Goal: Check status: Check status

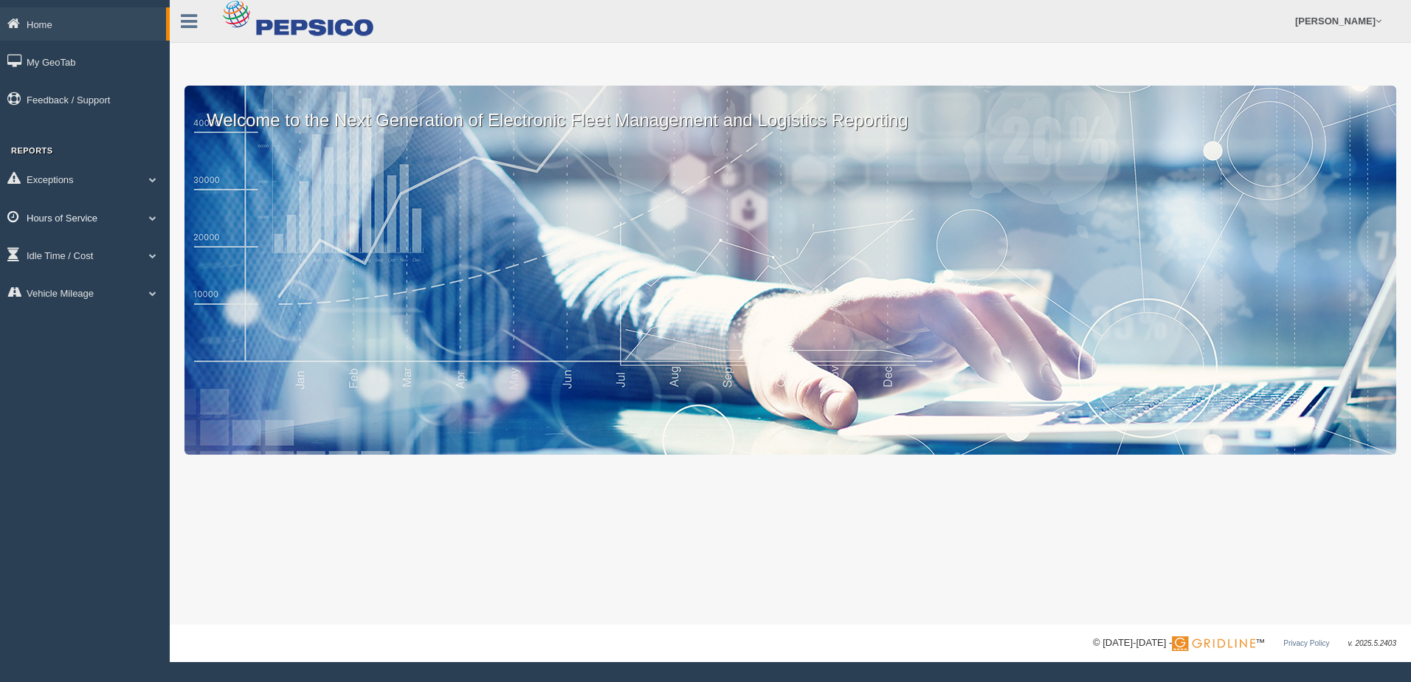
click at [61, 211] on link "Hours of Service" at bounding box center [85, 217] width 170 height 33
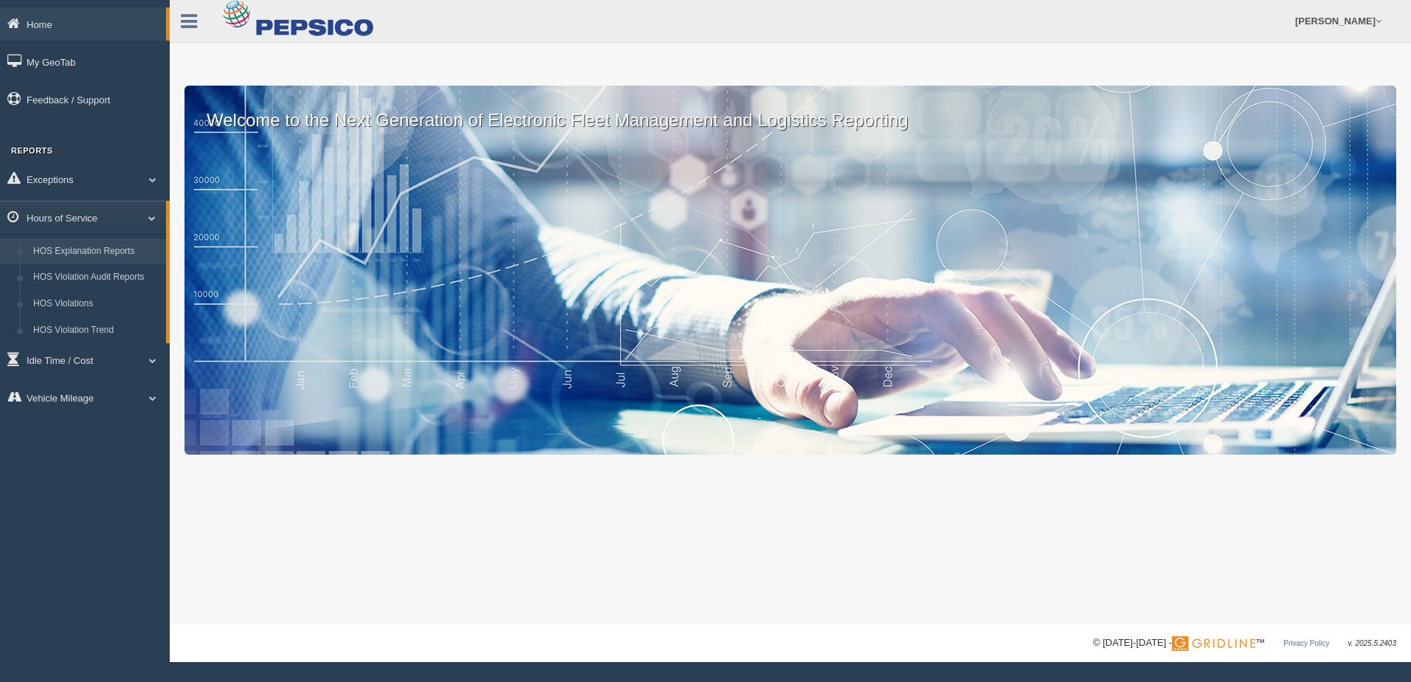
click at [69, 250] on link "HOS Explanation Reports" at bounding box center [96, 251] width 139 height 27
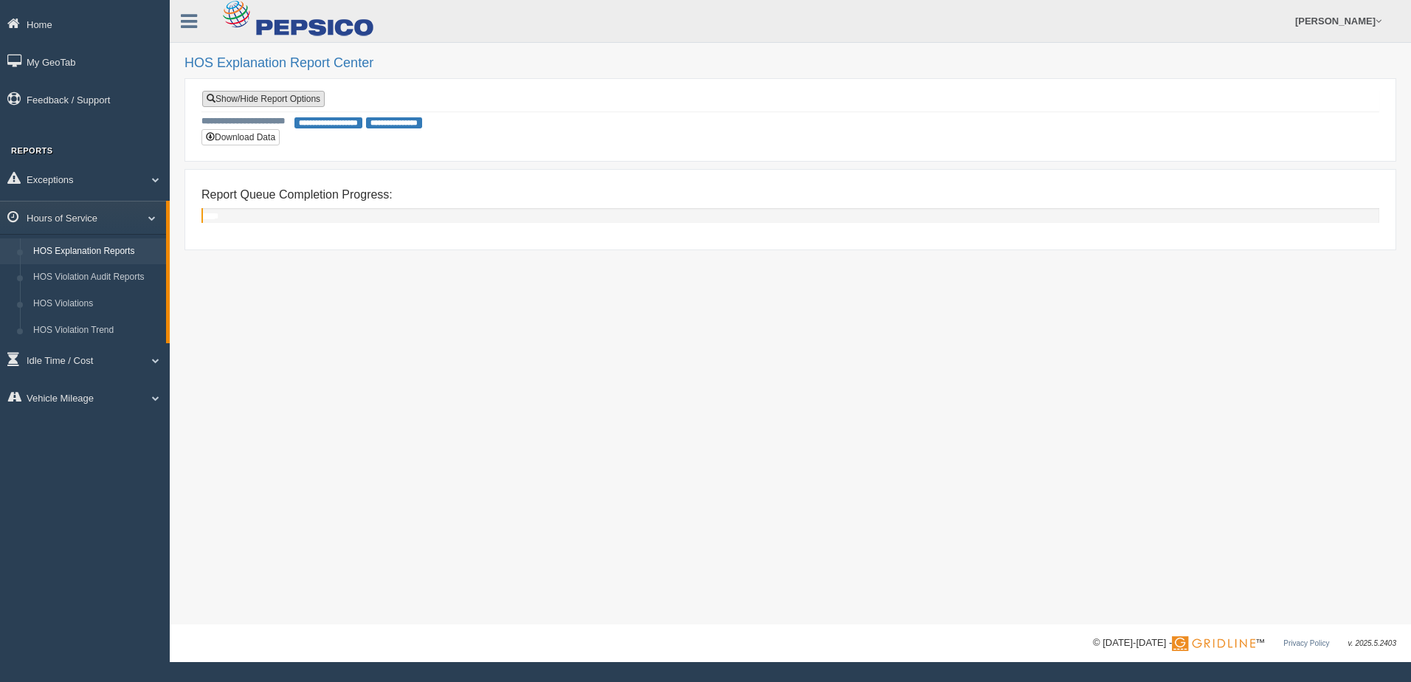
click at [250, 96] on link "Show/Hide Report Options" at bounding box center [263, 99] width 123 height 16
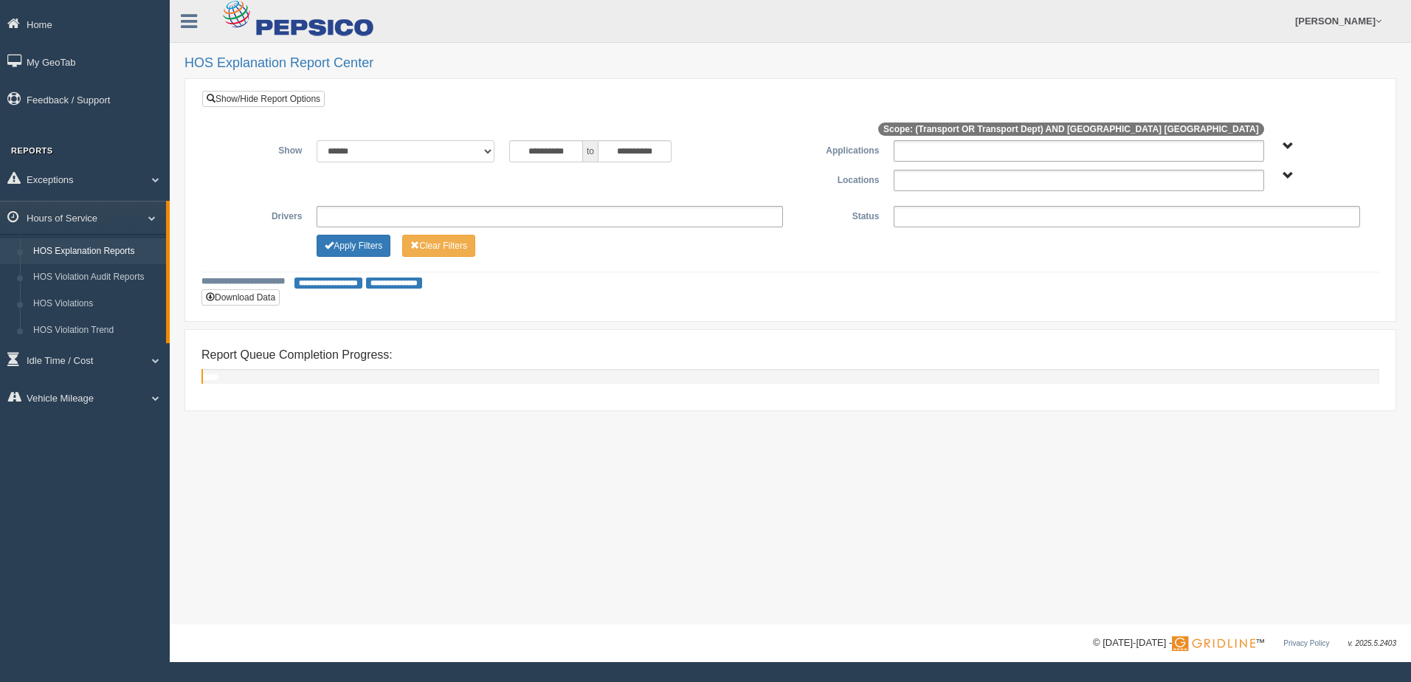
click at [480, 152] on select "**********" at bounding box center [406, 151] width 178 height 22
click at [242, 436] on div "**********" at bounding box center [790, 312] width 1241 height 624
click at [114, 220] on link "Hours of Service" at bounding box center [83, 217] width 166 height 33
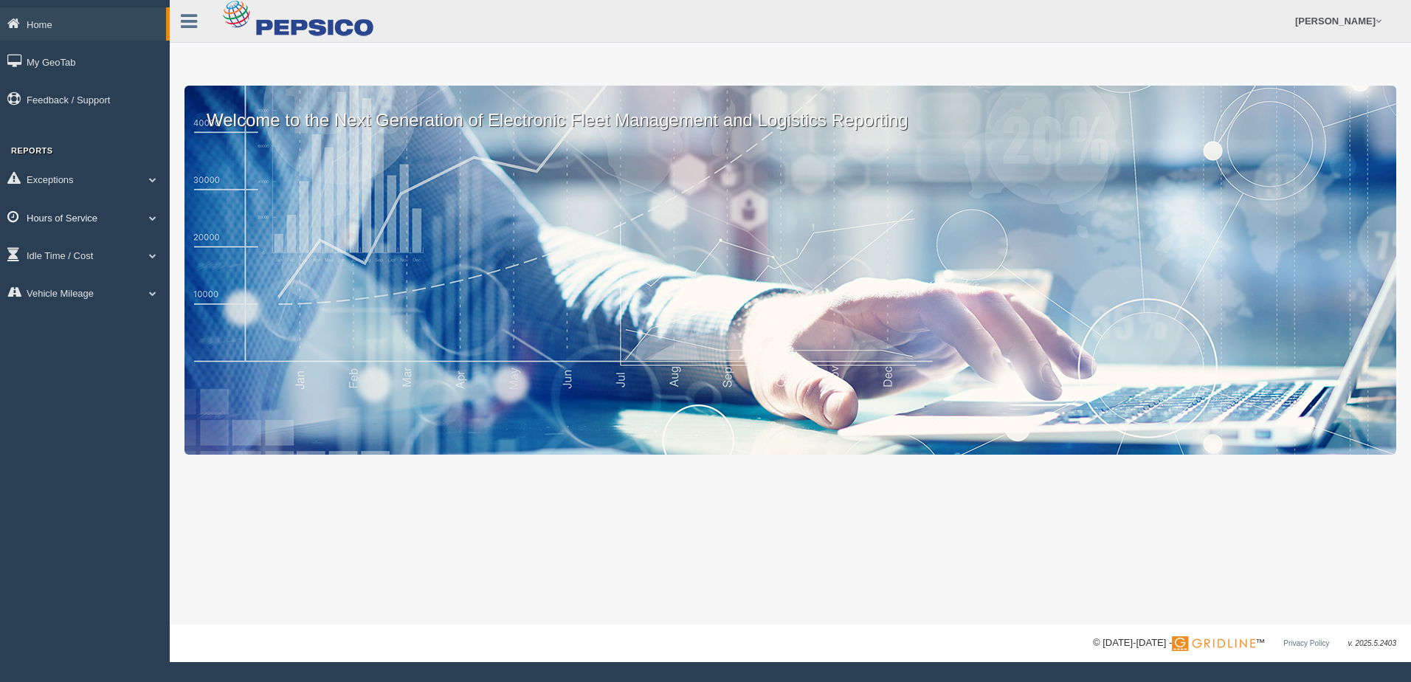
click at [54, 215] on link "Hours of Service" at bounding box center [85, 217] width 170 height 33
click at [54, 215] on link "Hours of Service" at bounding box center [83, 217] width 166 height 33
click at [34, 17] on link "Home" at bounding box center [83, 23] width 166 height 33
click at [6, 24] on link "Home" at bounding box center [83, 23] width 166 height 33
click at [75, 210] on link "Hours of Service" at bounding box center [85, 217] width 170 height 33
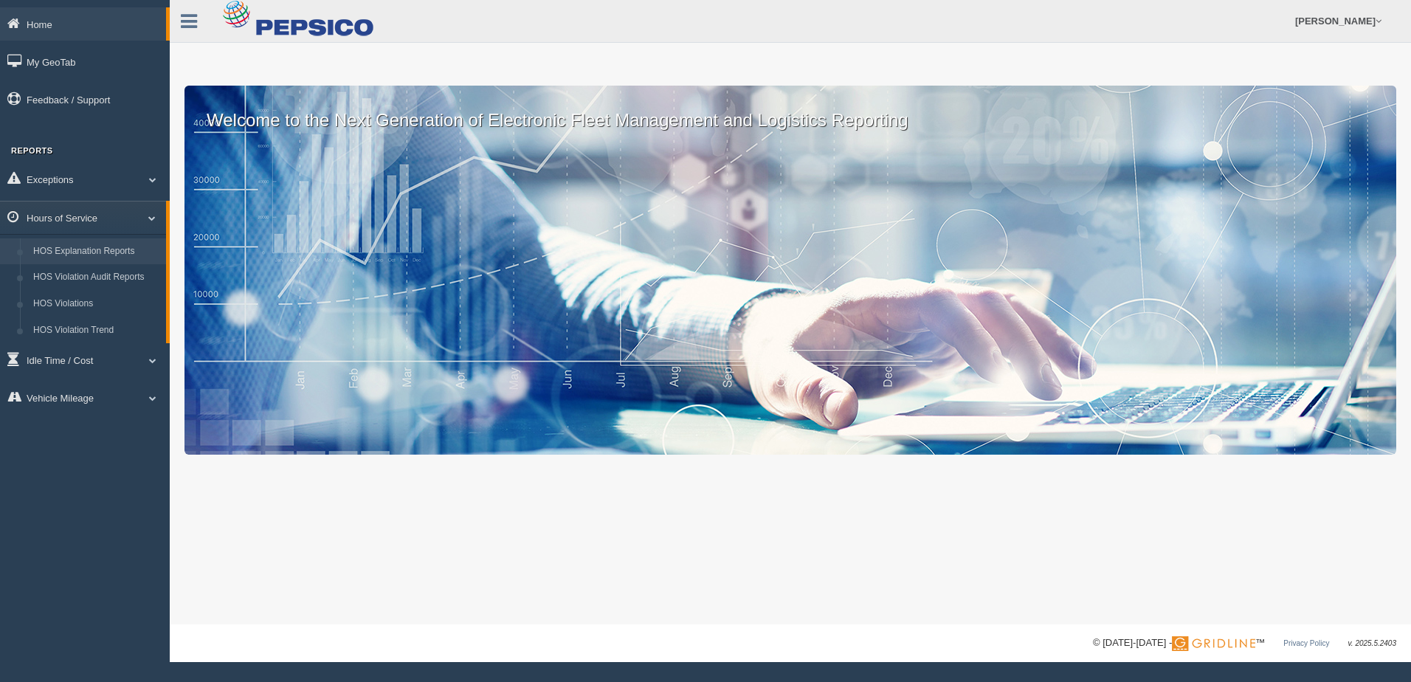
click at [80, 250] on link "HOS Explanation Reports" at bounding box center [96, 251] width 139 height 27
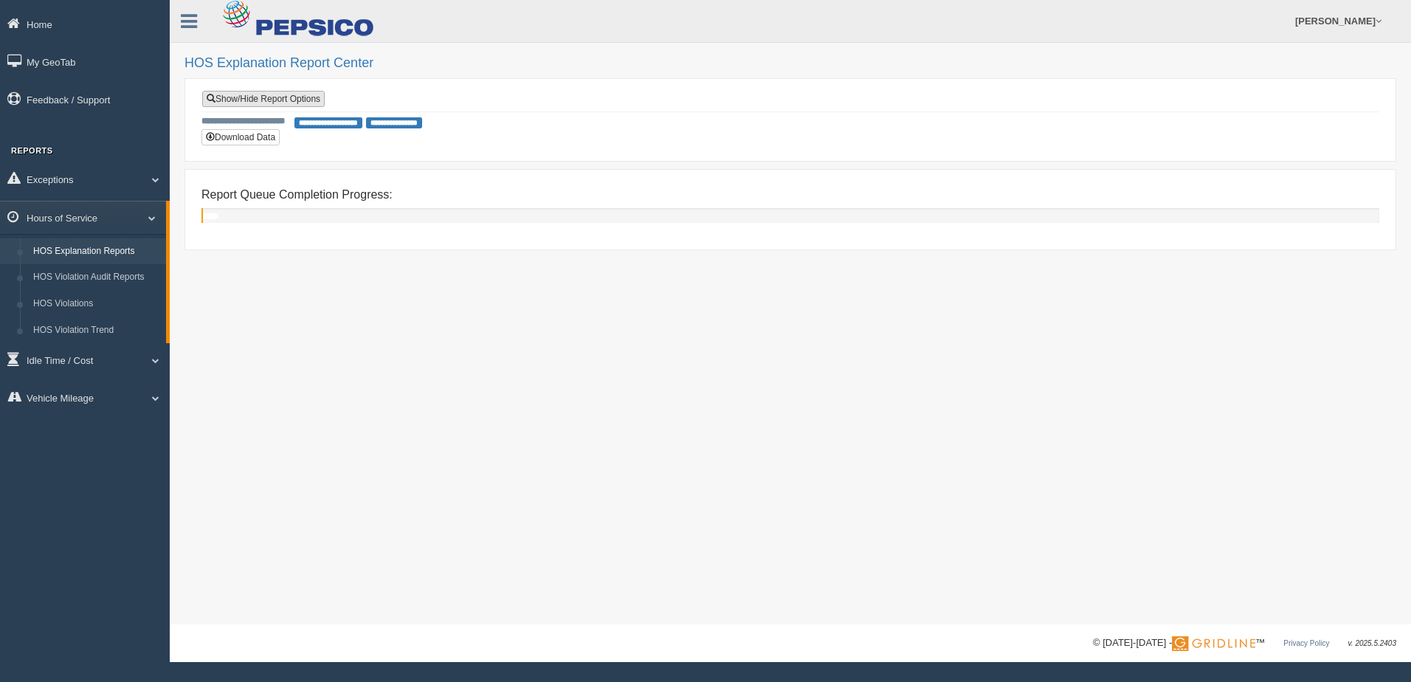
click at [225, 99] on link "Show/Hide Report Options" at bounding box center [263, 99] width 123 height 16
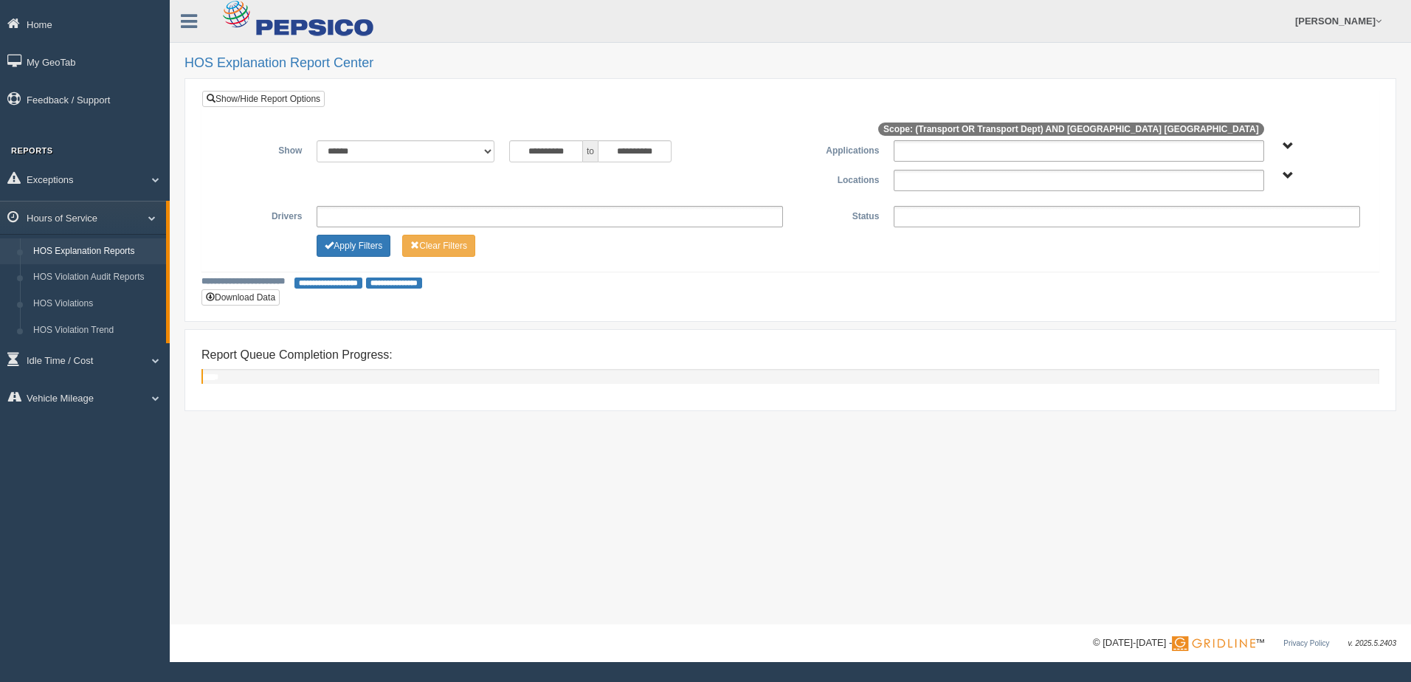
click at [922, 213] on ul at bounding box center [1127, 216] width 466 height 21
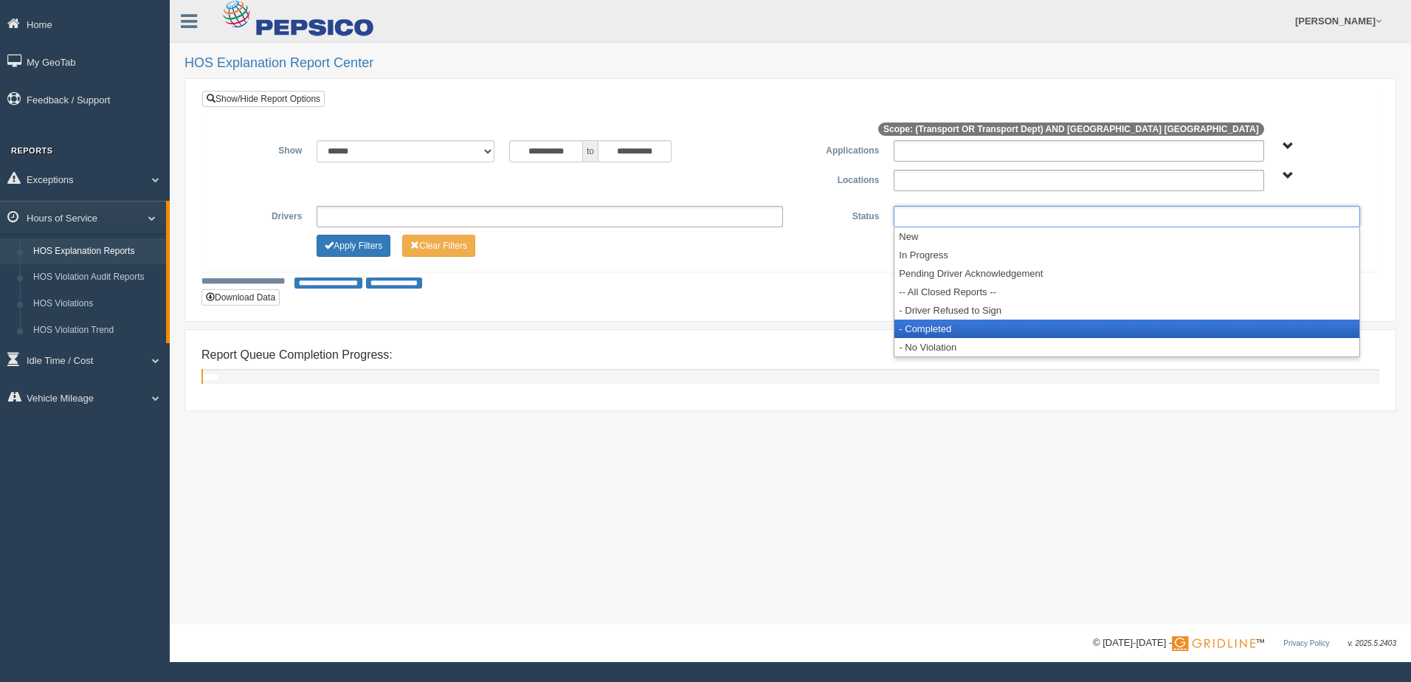
click at [936, 329] on li "- Completed" at bounding box center [1126, 329] width 465 height 18
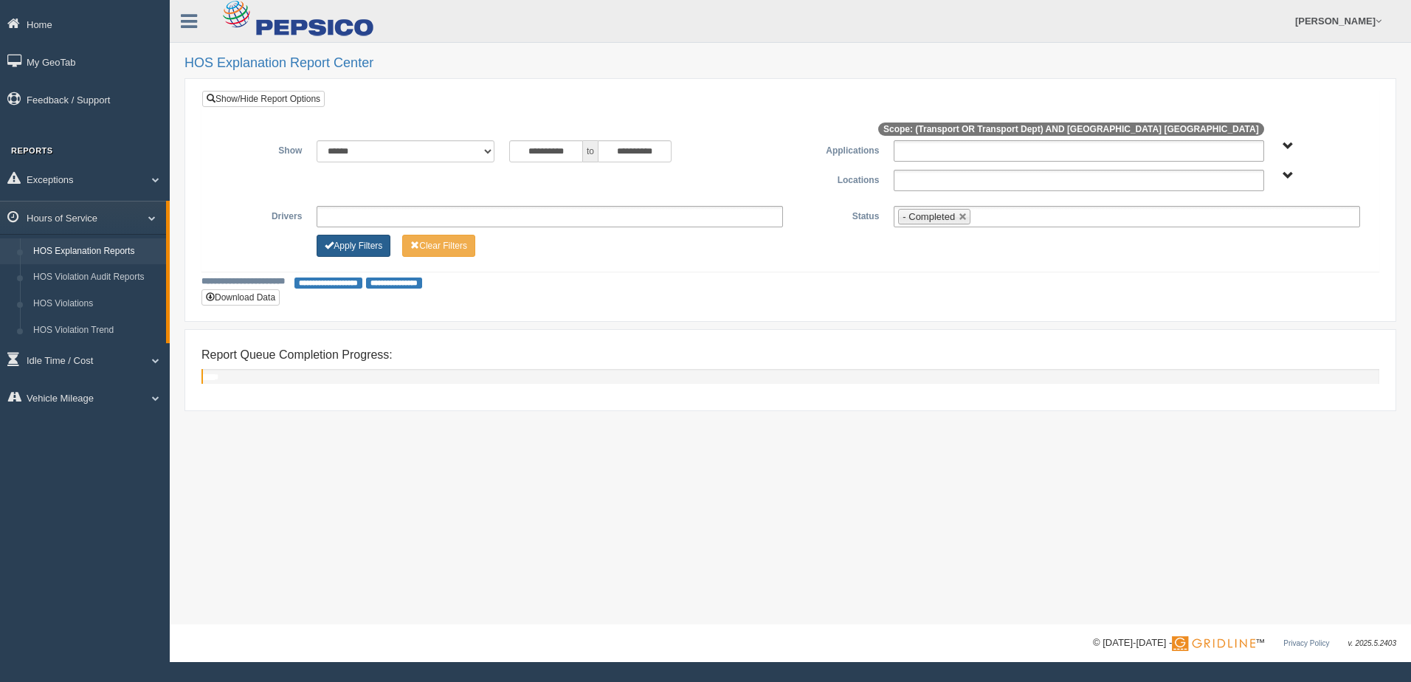
click at [367, 249] on button "Apply Filters" at bounding box center [354, 246] width 74 height 22
